Goal: Information Seeking & Learning: Learn about a topic

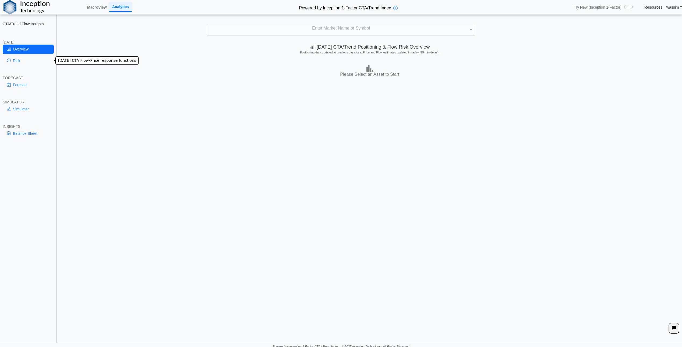
click at [9, 62] on icon at bounding box center [9, 61] width 4 height 4
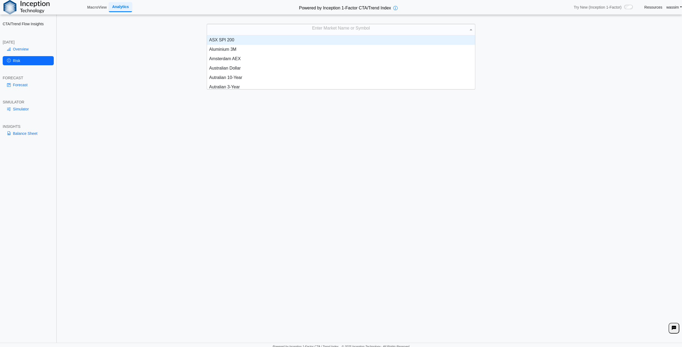
click at [308, 30] on div "Enter Market Name or Symbol" at bounding box center [341, 29] width 268 height 11
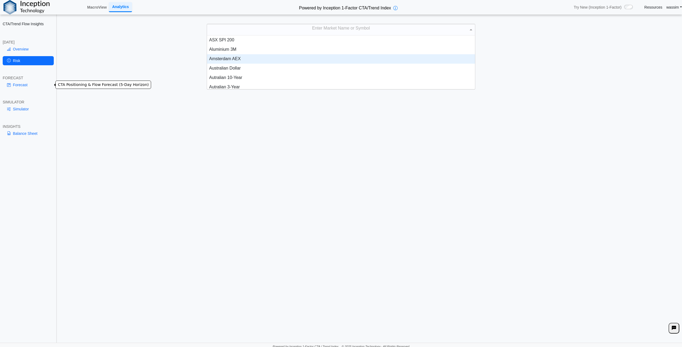
click at [30, 87] on link "Forecast" at bounding box center [28, 84] width 51 height 9
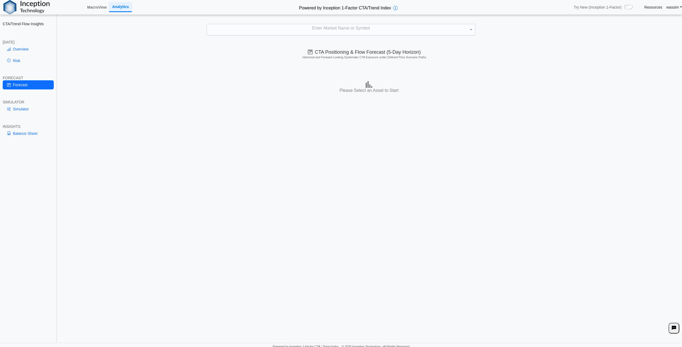
click at [314, 27] on div "Enter Market Name or Symbol" at bounding box center [341, 29] width 268 height 11
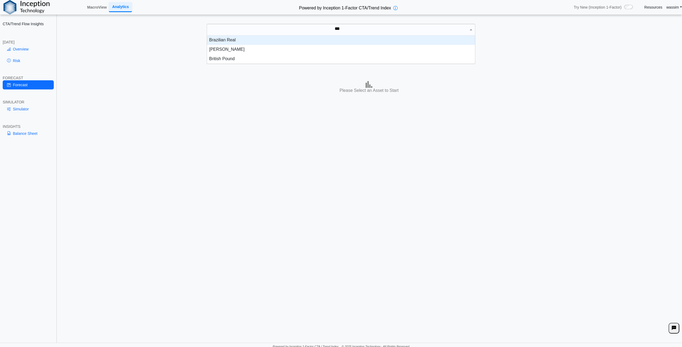
scroll to position [5, 264]
type input "*****"
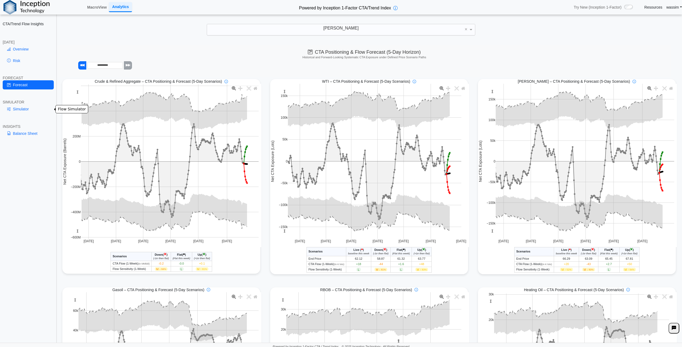
click at [18, 107] on link "Simulator" at bounding box center [28, 109] width 51 height 9
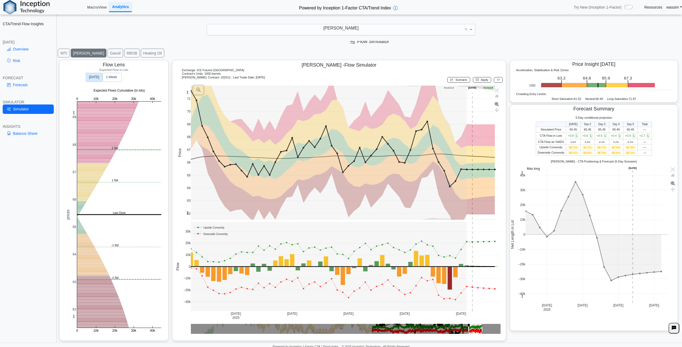
scroll to position [2, 0]
